Goal: Check status: Check status

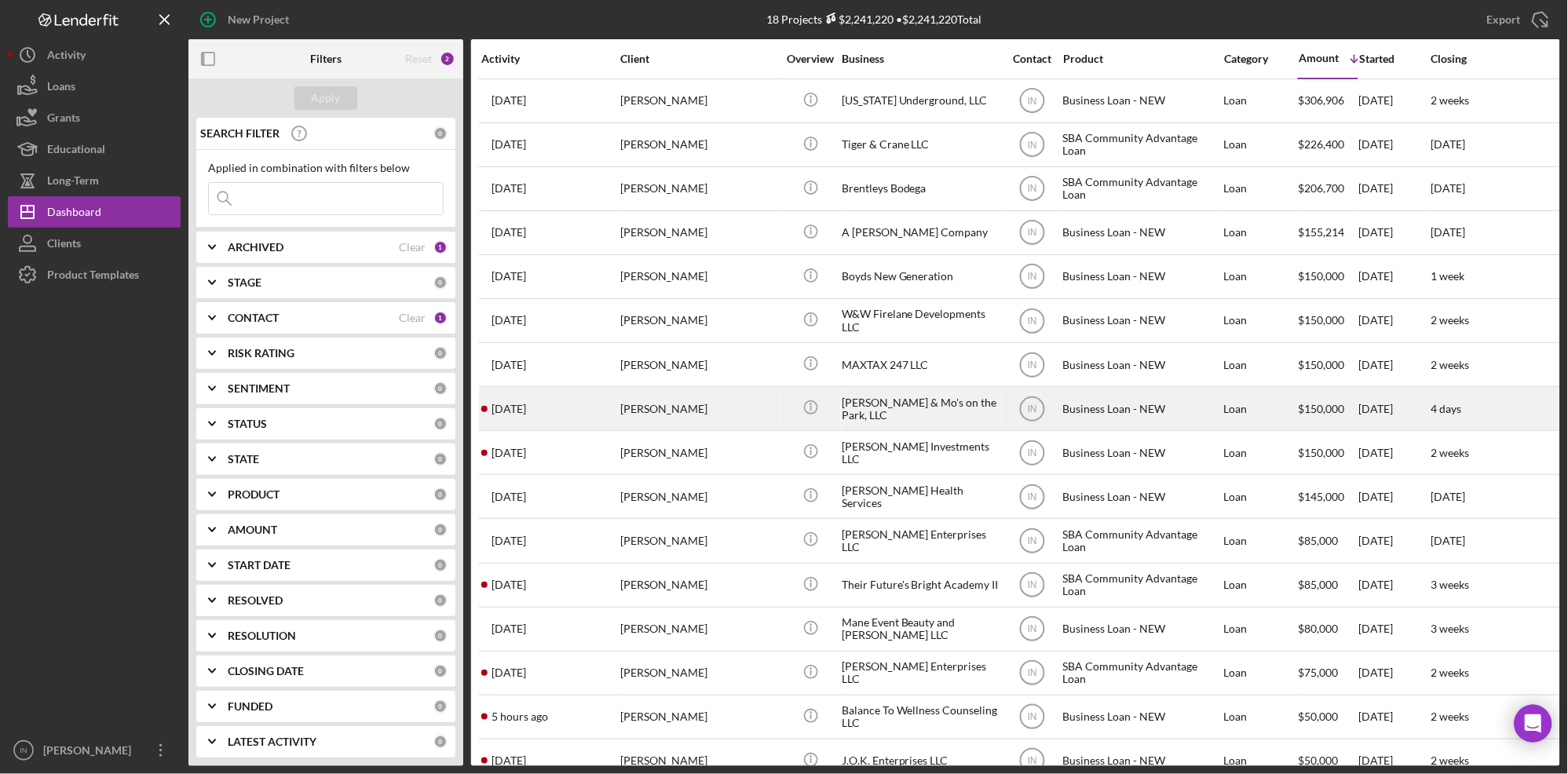
click at [714, 403] on div "[PERSON_NAME]" at bounding box center [699, 409] width 157 height 41
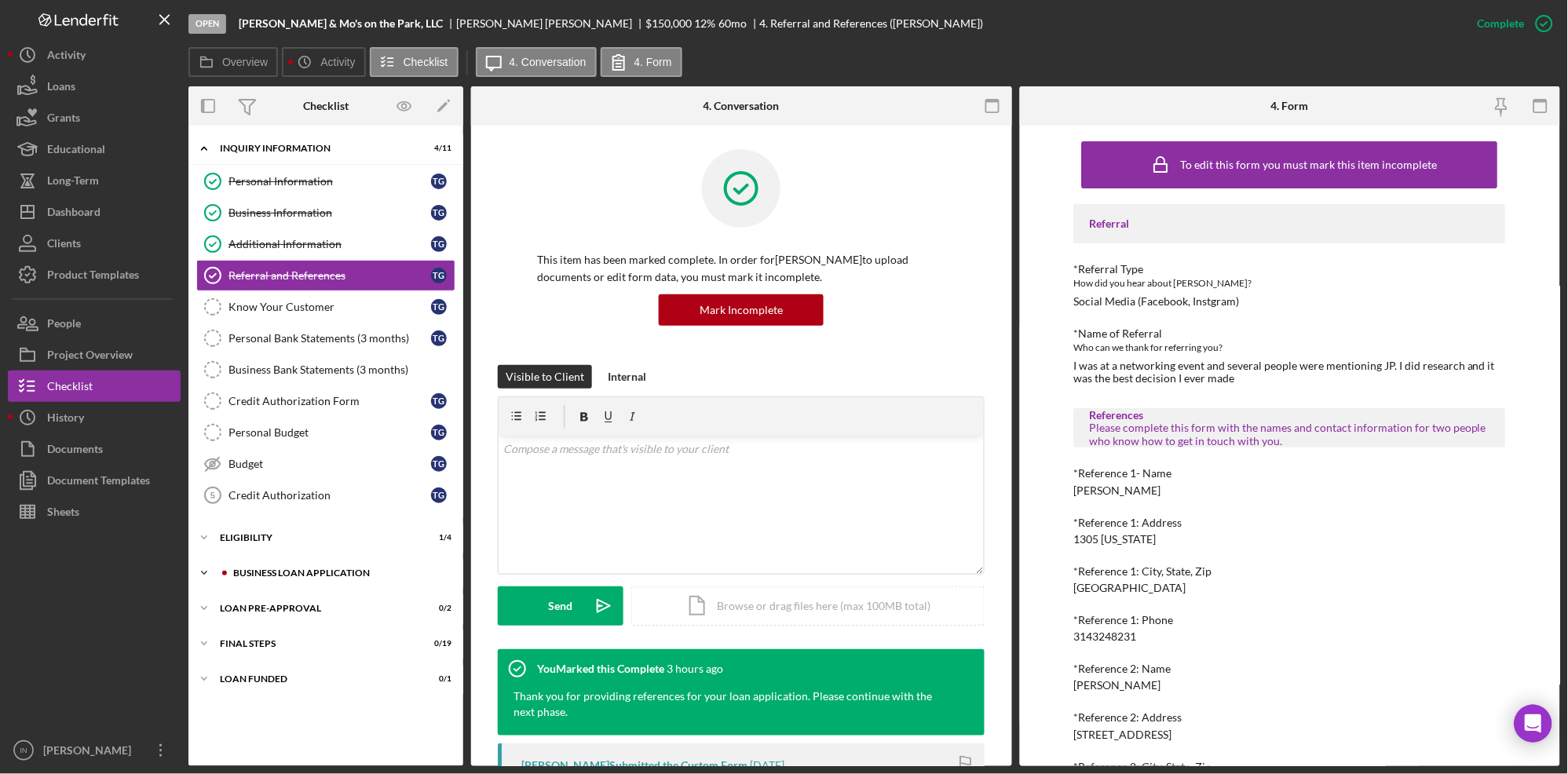
click at [285, 564] on div "Icon/Expander BUSINESS LOAN APPLICATION 10 / 31" at bounding box center [326, 573] width 275 height 31
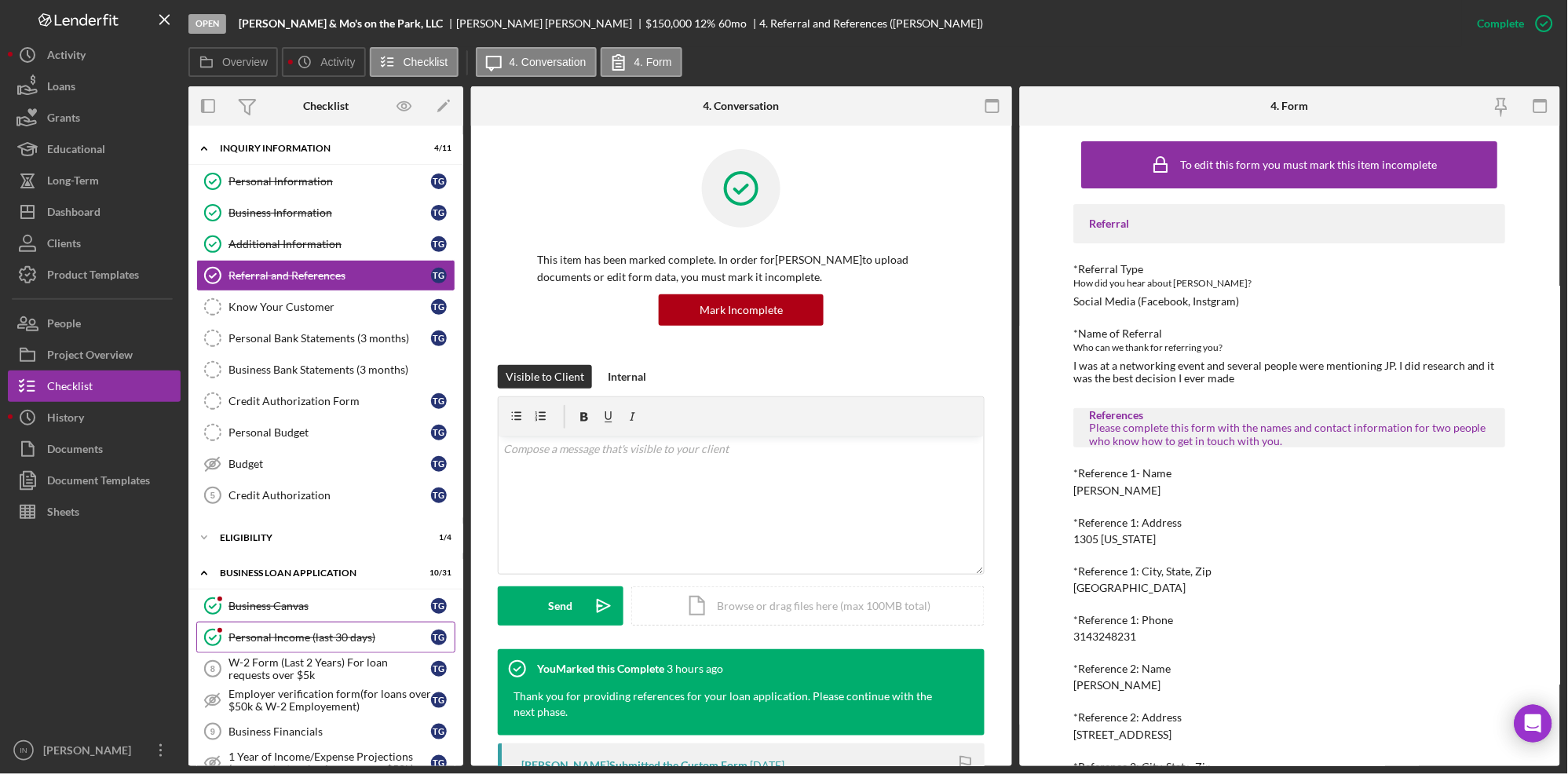
scroll to position [209, 0]
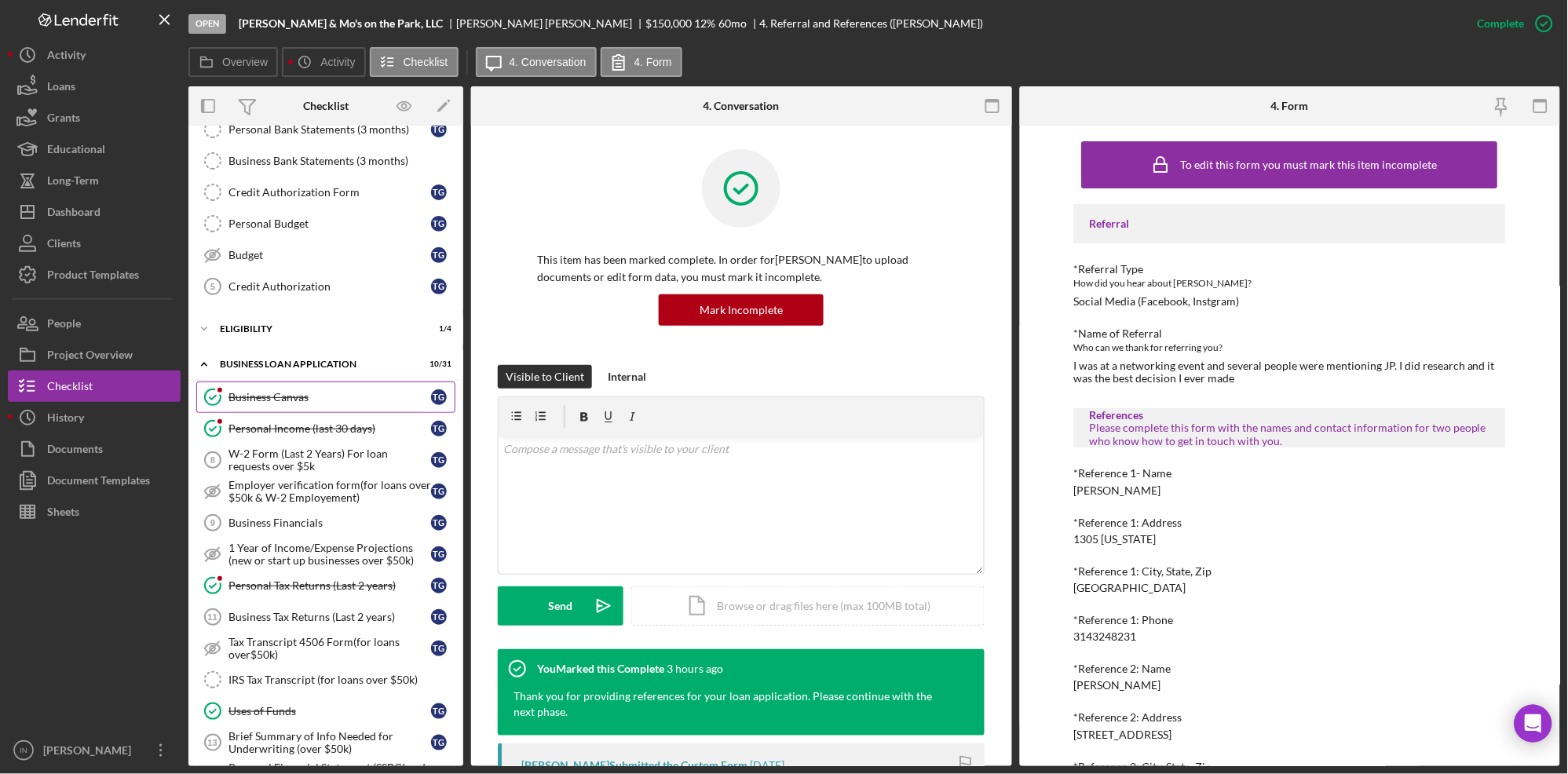
click at [311, 408] on link "Business Canvas Business Canvas T G" at bounding box center [326, 397] width 259 height 31
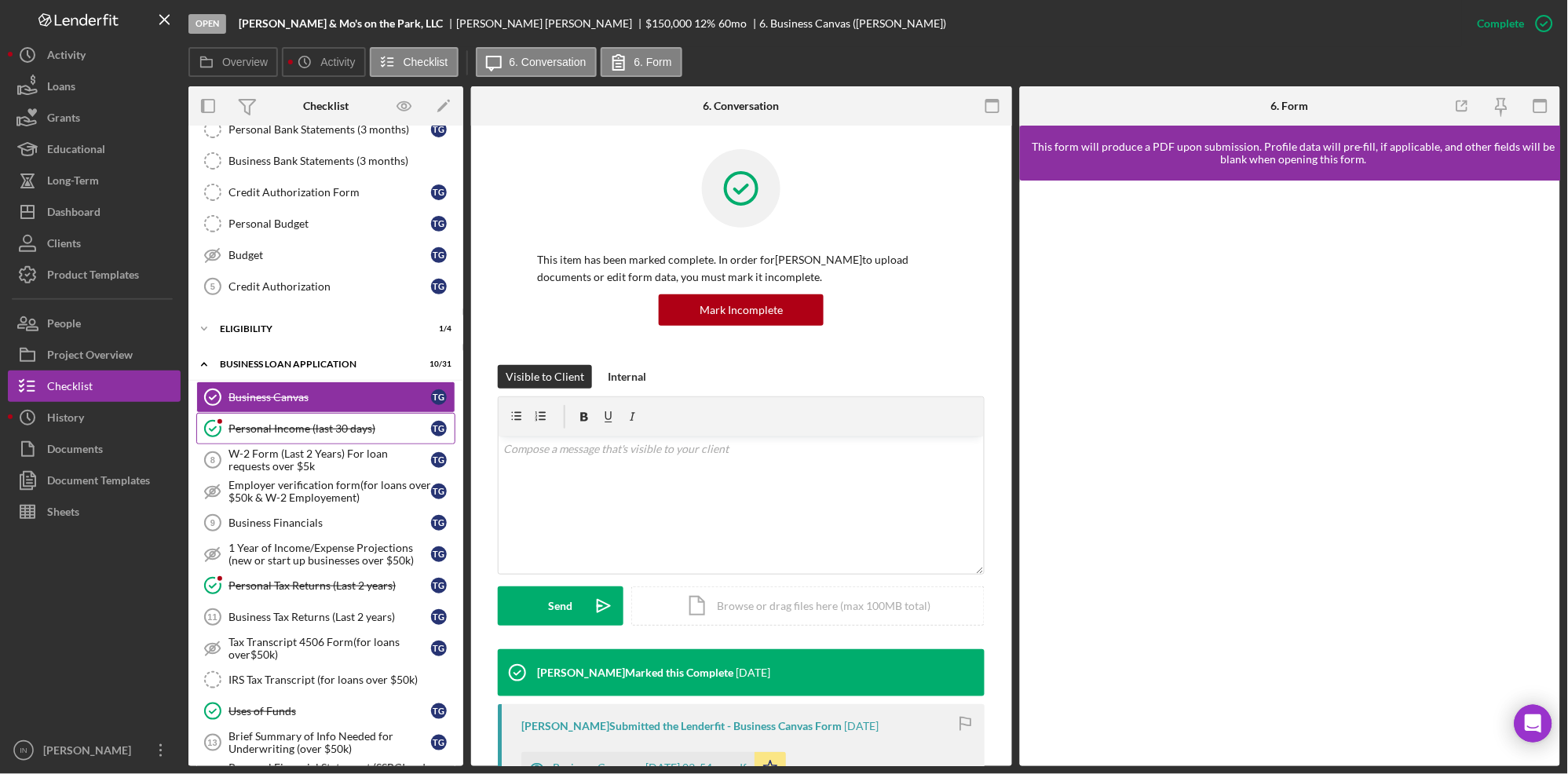
click at [343, 431] on div "Personal Income (last 30 days)" at bounding box center [330, 428] width 203 height 13
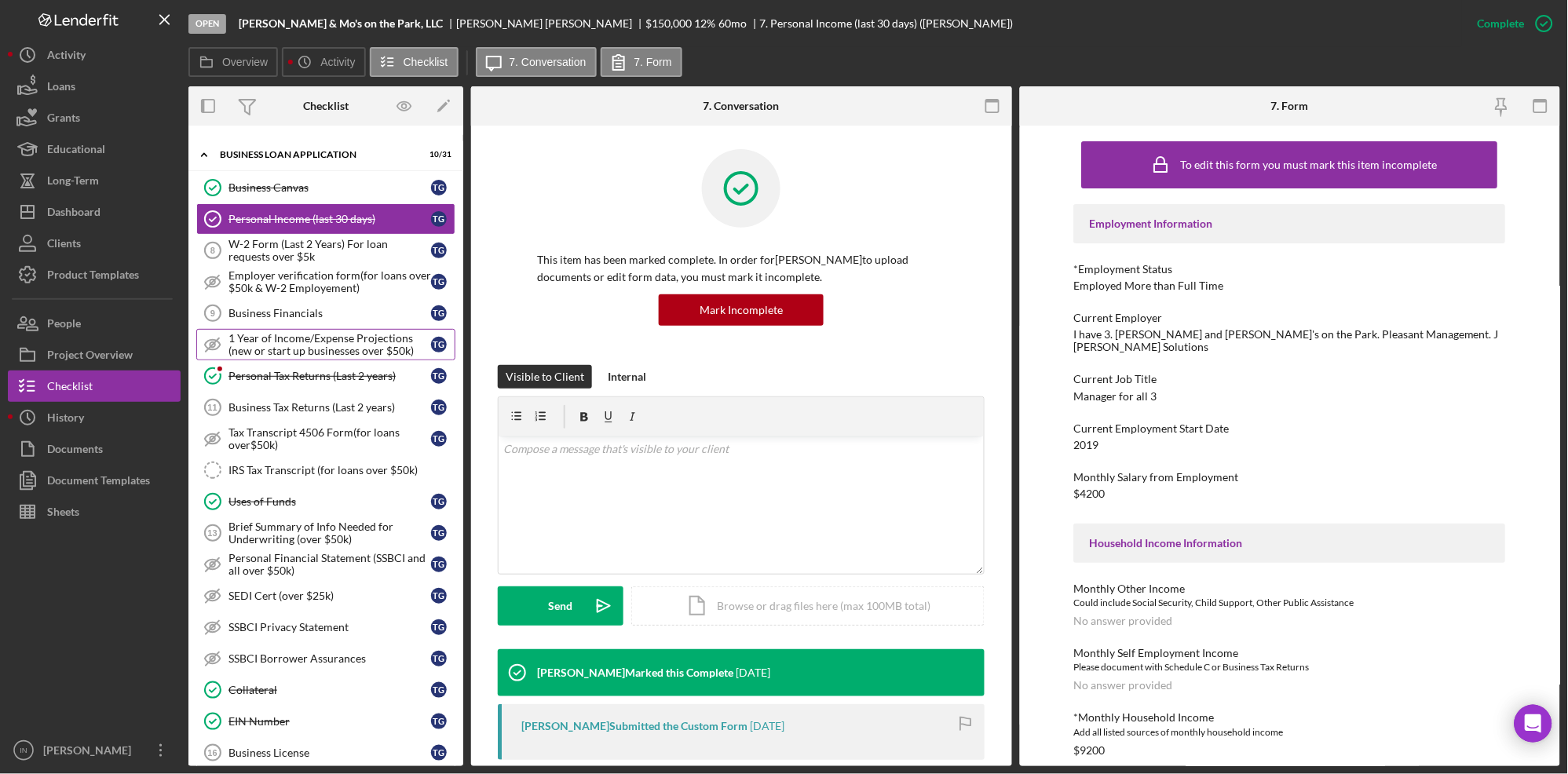
scroll to position [523, 0]
